Goal: Manage account settings

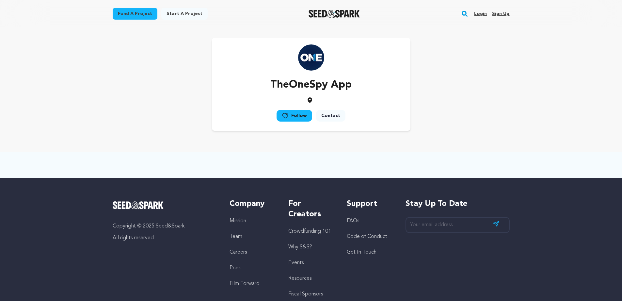
click at [503, 15] on link "Sign up" at bounding box center [500, 13] width 17 height 10
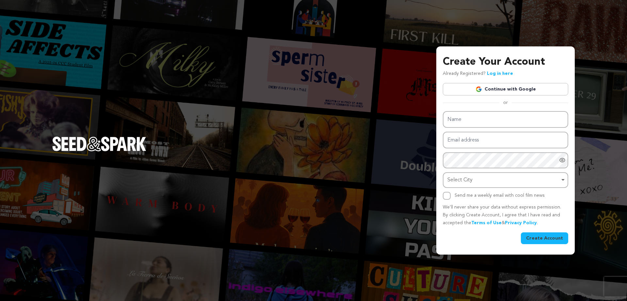
click at [502, 88] on link "Continue with Google" at bounding box center [504, 89] width 125 height 12
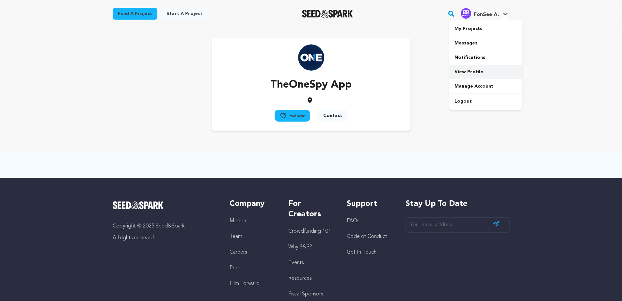
click at [474, 68] on link "View Profile" at bounding box center [485, 72] width 73 height 14
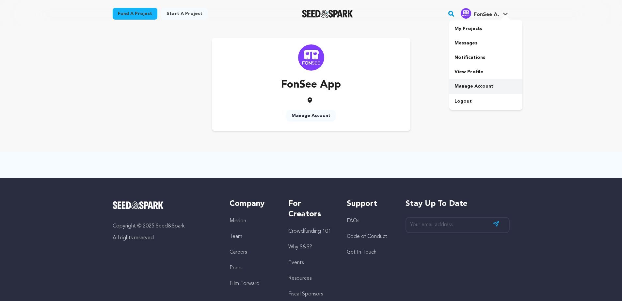
click at [476, 82] on link "Manage Account" at bounding box center [485, 86] width 73 height 14
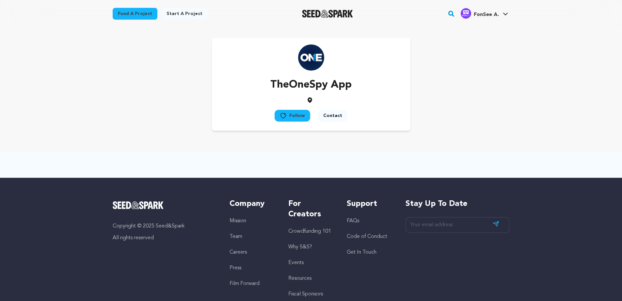
click at [361, 170] on div at bounding box center [311, 164] width 418 height 26
click at [489, 16] on span "FonSee A." at bounding box center [485, 14] width 25 height 5
